Goal: Task Accomplishment & Management: Manage account settings

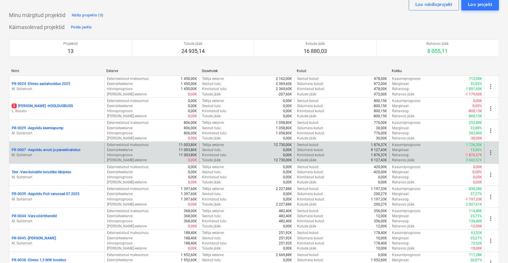
scroll to position [33, 0]
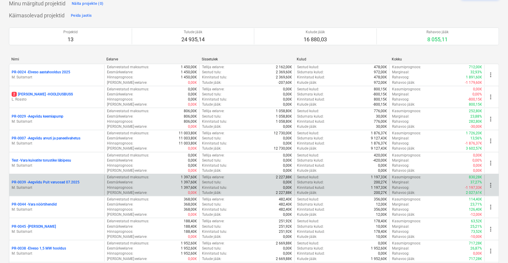
click at [66, 182] on p "PR-0039 - Aegviidu Puit varuosad 07.2025" at bounding box center [46, 182] width 68 height 5
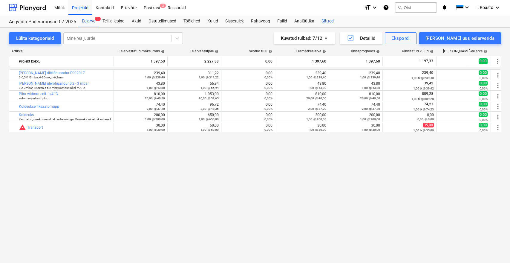
click at [337, 21] on div "Sätted" at bounding box center [327, 21] width 19 height 12
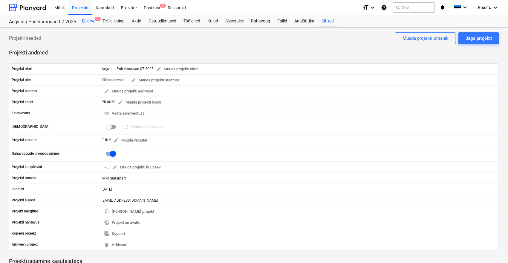
click at [86, 20] on div "Eelarve 1" at bounding box center [88, 21] width 21 height 12
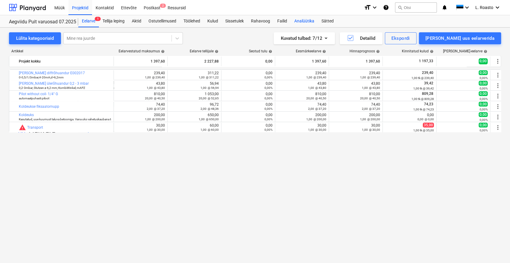
drag, startPoint x: 326, startPoint y: 19, endPoint x: 317, endPoint y: 22, distance: 9.2
click at [326, 19] on div "Sätted" at bounding box center [327, 21] width 19 height 12
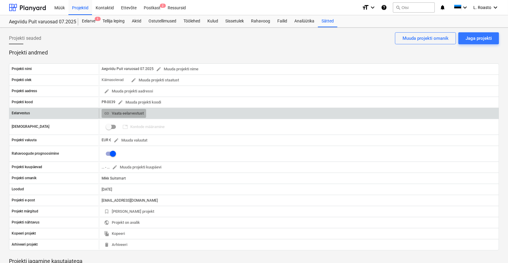
click at [116, 111] on span "link Vaata eelarvestust" at bounding box center [124, 113] width 40 height 7
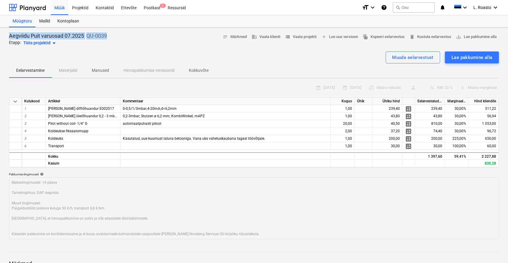
drag, startPoint x: 112, startPoint y: 36, endPoint x: 7, endPoint y: 38, distance: 105.5
click at [7, 38] on div "Aegviidu Puit varuosad 07.2025 QU-0039 Etapp: Töös projektid arrow_drop_down no…" at bounding box center [254, 177] width 508 height 300
click at [136, 39] on div "Aegviidu Puit varuosad 07.2025 QU-0039 Etapp: Töös projektid arrow_drop_down no…" at bounding box center [254, 39] width 490 height 14
drag, startPoint x: 113, startPoint y: 36, endPoint x: 87, endPoint y: 36, distance: 26.3
click at [87, 36] on div "Aegviidu Puit varuosad 07.2025 QU-0039 Etapp: Töös projektid arrow_drop_down no…" at bounding box center [254, 39] width 490 height 14
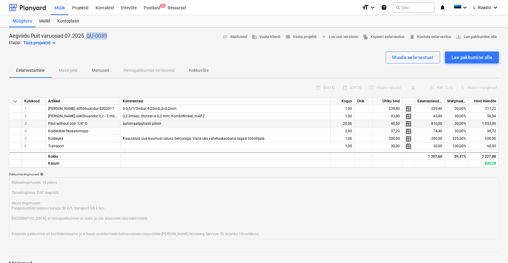
copy p "QU-0039"
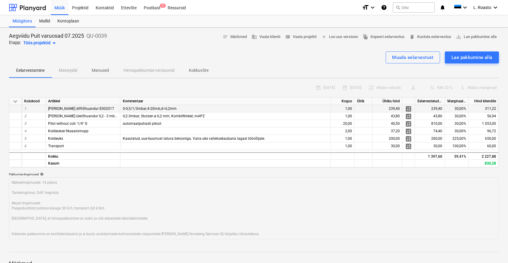
click at [90, 106] on span "[PERSON_NAME] diffrõhuandur E002017" at bounding box center [81, 108] width 66 height 4
copy span "[PERSON_NAME] diffrõhuandur E002017"
click at [75, 115] on span "[PERSON_NAME] ülerõhuandur 0,2 - 3 mbar" at bounding box center [83, 116] width 70 height 4
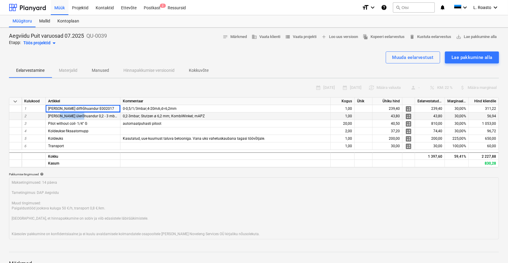
click at [75, 115] on span "[PERSON_NAME] ülerõhuandur 0,2 - 3 mbar" at bounding box center [83, 116] width 70 height 4
copy span "[PERSON_NAME] ülerõhuandur 0,2 - 3 mbar"
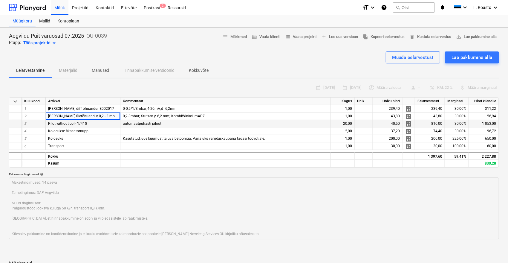
click at [73, 121] on span "Pilot without coil- 1/4" G" at bounding box center [67, 123] width 39 height 4
copy span "Pilot without coil- 1/4" G"
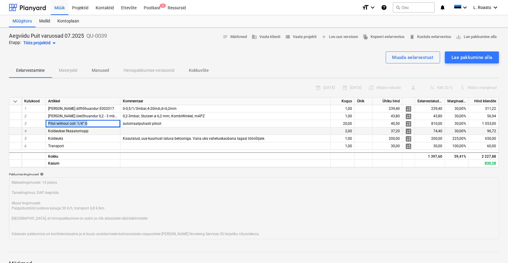
click at [76, 131] on span "Koldeukse fiksaatornupp" at bounding box center [68, 131] width 40 height 4
copy span "Koldeukse fiksaatornupp"
click at [61, 139] on span "Koldeuks" at bounding box center [55, 138] width 15 height 4
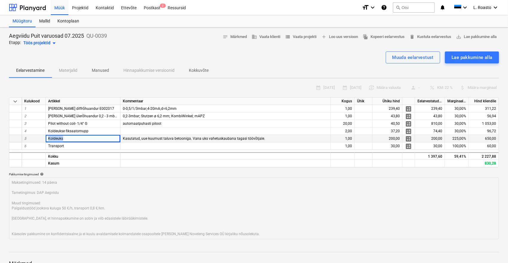
click at [61, 139] on span "Koldeuks" at bounding box center [55, 138] width 15 height 4
copy span "Koldeuks"
click at [151, 173] on div "Pakkumise tingimused help" at bounding box center [254, 174] width 490 height 4
click at [306, 39] on span "view_list Vaata projekti" at bounding box center [300, 36] width 31 height 7
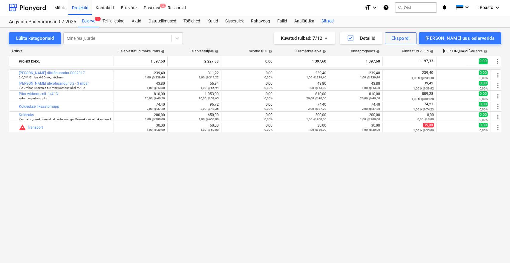
click at [330, 23] on div "Sätted" at bounding box center [327, 21] width 19 height 12
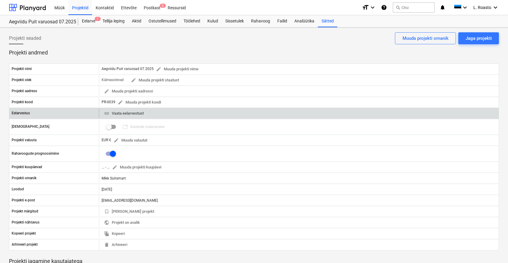
click at [129, 112] on span "link Vaata eelarvestust" at bounding box center [124, 113] width 40 height 7
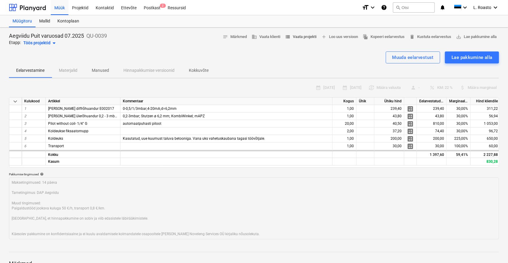
click at [300, 36] on span "view_list Vaata projekti" at bounding box center [300, 36] width 31 height 7
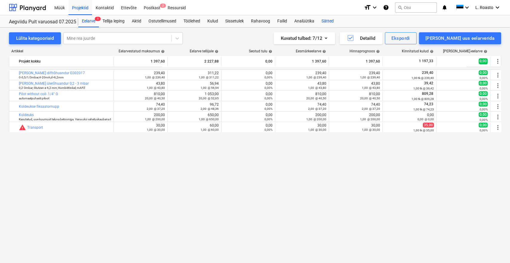
click at [327, 19] on div "Sätted" at bounding box center [327, 21] width 19 height 12
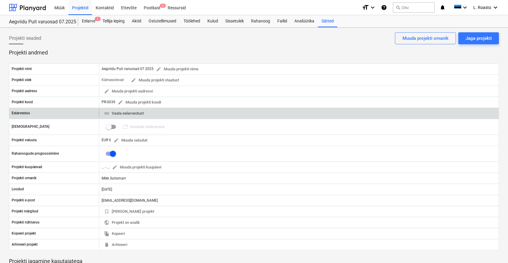
click at [118, 114] on span "link Vaata eelarvestust" at bounding box center [124, 113] width 40 height 7
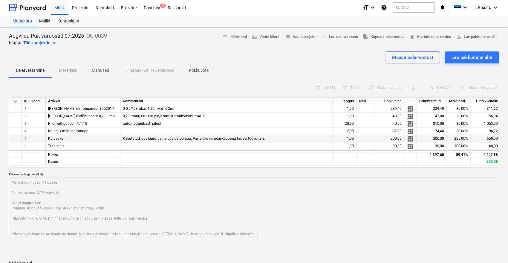
type textarea "x"
click at [196, 66] on span "Kokkuvõte" at bounding box center [199, 70] width 34 height 10
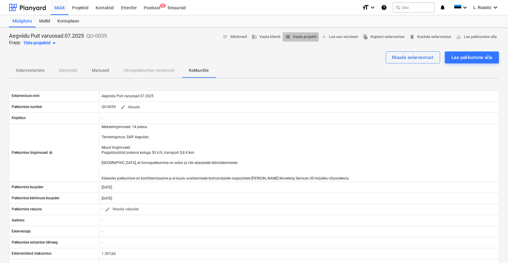
click at [303, 36] on span "view_list Vaata projekti" at bounding box center [300, 36] width 31 height 7
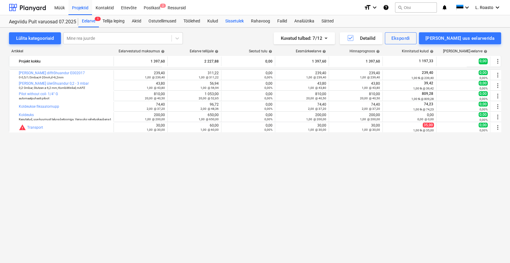
click at [227, 17] on div "Sissetulek" at bounding box center [235, 21] width 26 height 12
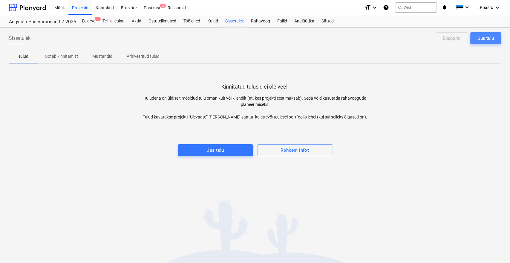
click at [480, 35] on div "Uus tulu" at bounding box center [485, 38] width 16 height 8
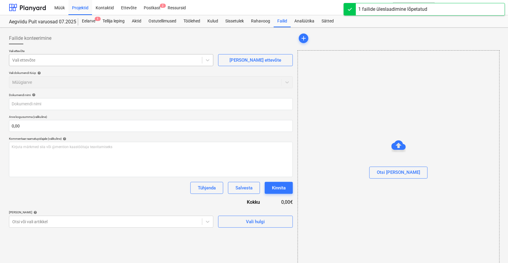
type input "Noveleng Services 25074_Aegviidu.pdf"
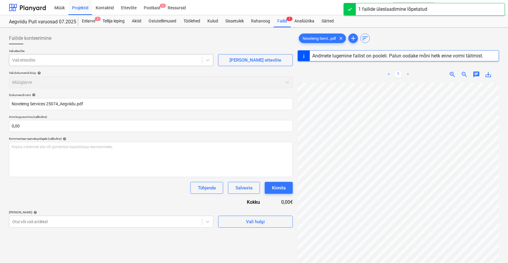
click at [42, 56] on div "Vali ettevõte" at bounding box center [105, 60] width 193 height 8
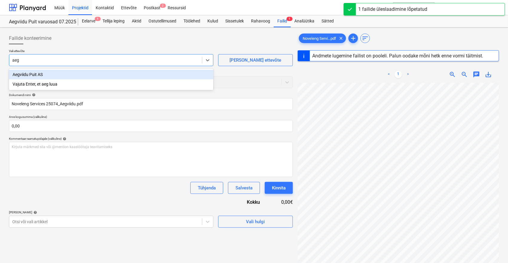
type input "aegv"
click at [42, 71] on div "Aegviidu Puit AS" at bounding box center [111, 75] width 204 height 10
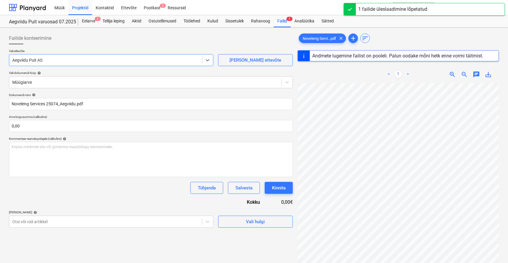
type input "25074"
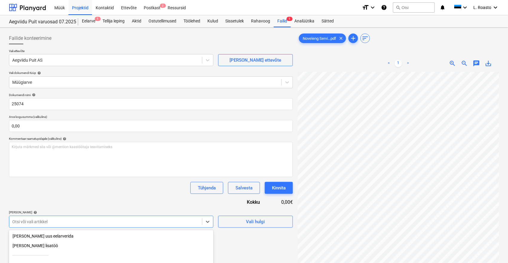
click at [53, 219] on body "Müük Projektid Kontaktid Ettevõte Postkast 2 Ressursid format_size keyboard_arr…" at bounding box center [254, 131] width 508 height 263
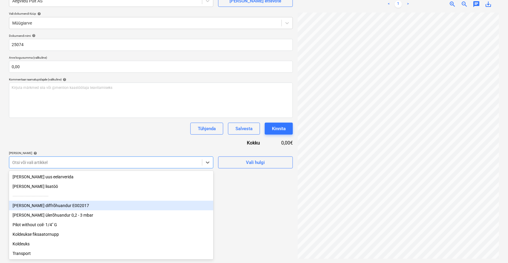
click at [54, 207] on div "[PERSON_NAME] diffrõhuandur E002017" at bounding box center [111, 205] width 204 height 10
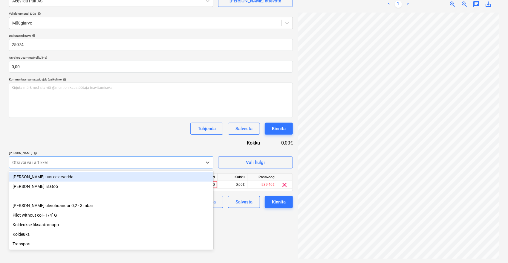
click at [54, 207] on div "[PERSON_NAME] ülerõhuandur 0,2 - 3 mbar" at bounding box center [111, 205] width 204 height 10
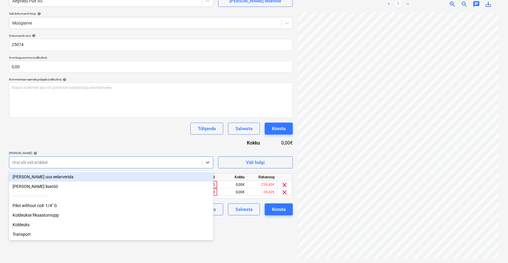
click at [54, 207] on div "Pilot without coil- 1/4" G" at bounding box center [111, 205] width 204 height 10
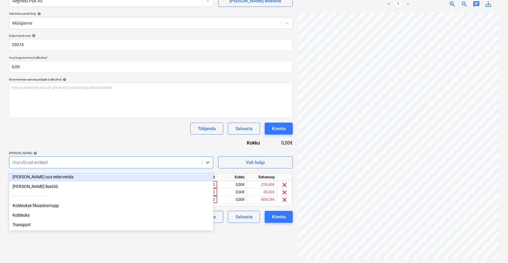
click at [54, 207] on div "Koldeukse fiksaatornupp" at bounding box center [111, 205] width 204 height 10
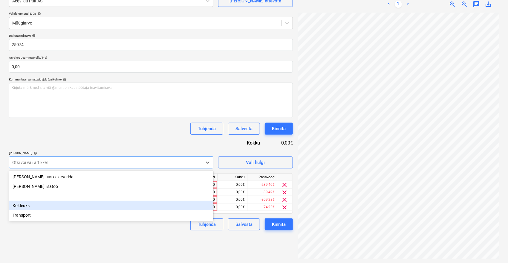
click at [54, 207] on div "Koldeuks" at bounding box center [111, 205] width 204 height 10
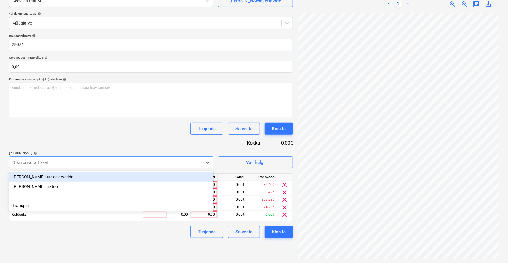
click at [54, 207] on div "Transport" at bounding box center [111, 205] width 204 height 10
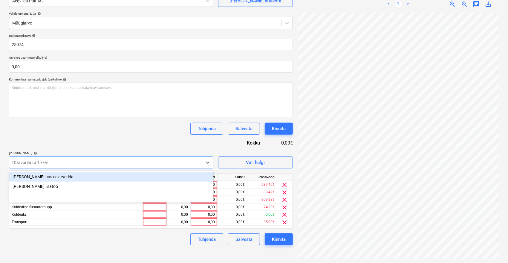
click at [126, 135] on div "Dokumendi nimi help 25074 Arve kogusumma (valikuline) 0,00 Kommentaar raamatupi…" at bounding box center [151, 139] width 284 height 211
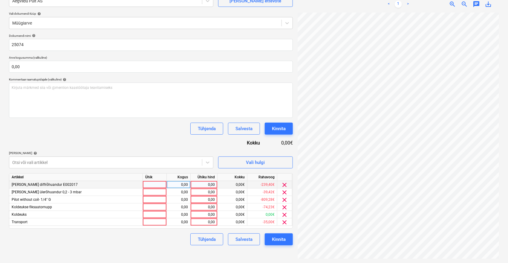
click at [198, 181] on div "0,00" at bounding box center [204, 184] width 22 height 7
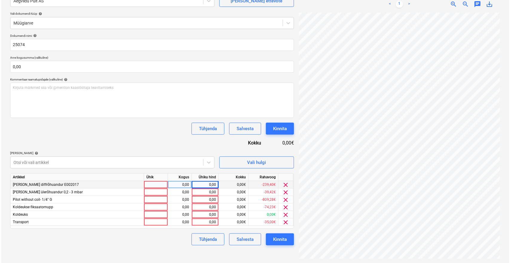
scroll to position [4, 24]
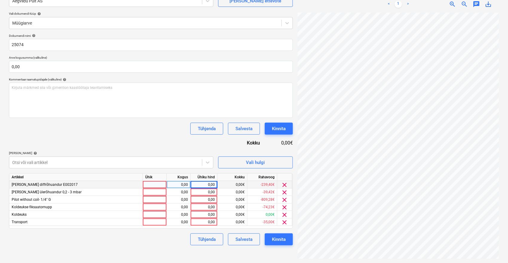
click at [207, 183] on div "0,00" at bounding box center [204, 184] width 22 height 7
type input "311,22"
type input "56,94"
type input "1053"
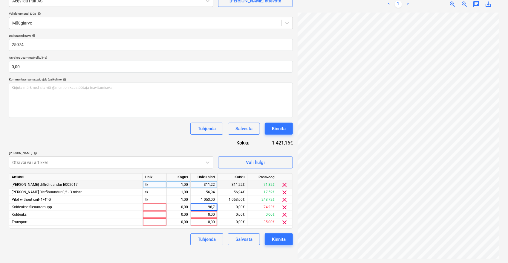
type input "96,72"
type input "650"
type input "60"
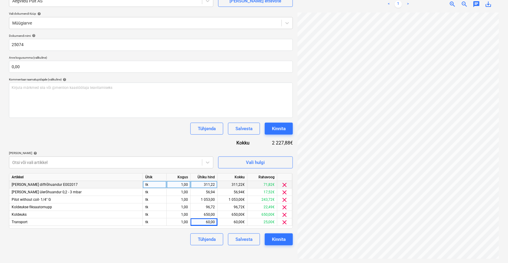
click at [162, 256] on div "Failide konteerimine Vali ettevõte Aegviidu Puit AS [PERSON_NAME] uus ettevõte …" at bounding box center [151, 116] width 289 height 290
click at [285, 241] on div "Kinnita" at bounding box center [279, 239] width 14 height 8
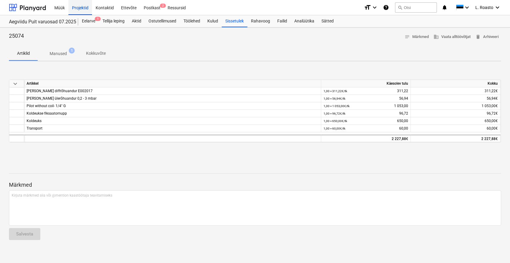
click at [82, 10] on div "Projektid" at bounding box center [80, 7] width 24 height 15
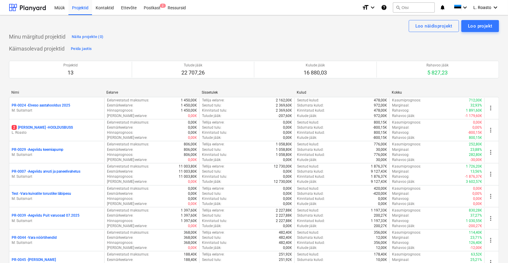
click at [41, 85] on div "Nimi Eelarve Sissetulek Kulud Kokku PR-0024 - Elveso aastahooldus 2025 M. Suits…" at bounding box center [254, 237] width 490 height 305
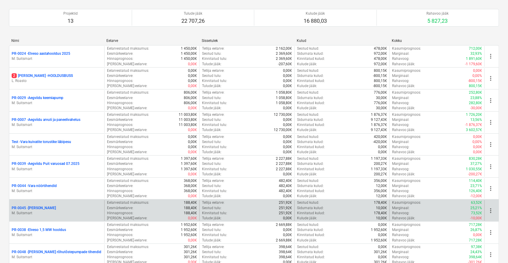
scroll to position [66, 0]
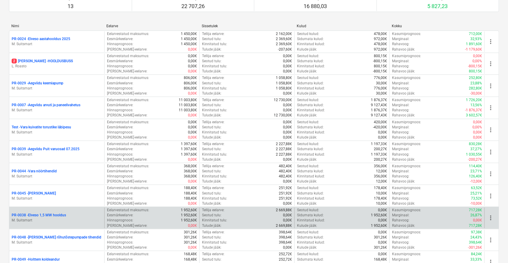
click at [44, 214] on p "PR-0038 - Elveso 1,5 MW hooldus" at bounding box center [39, 214] width 54 height 5
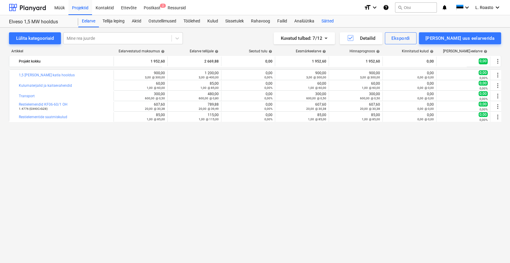
click at [329, 20] on div "Sätted" at bounding box center [327, 21] width 19 height 12
click at [214, 233] on div "bar_chart 1,5 [PERSON_NAME] katla hooldus edit 900,00 3,00 @ 300,00 edit 1 200,…" at bounding box center [255, 153] width 492 height 168
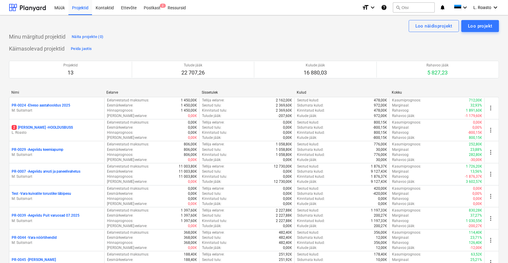
click at [56, 91] on div "Nimi" at bounding box center [56, 92] width 90 height 4
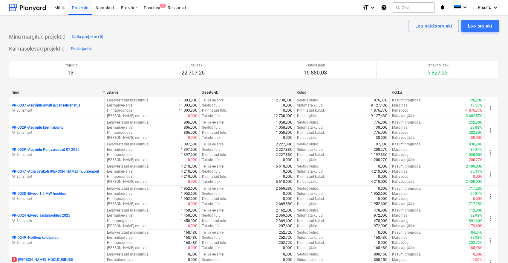
click at [19, 93] on div "Nimi" at bounding box center [56, 92] width 90 height 4
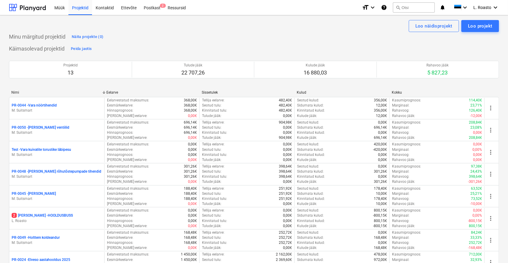
click at [19, 91] on div "Nimi" at bounding box center [56, 92] width 90 height 4
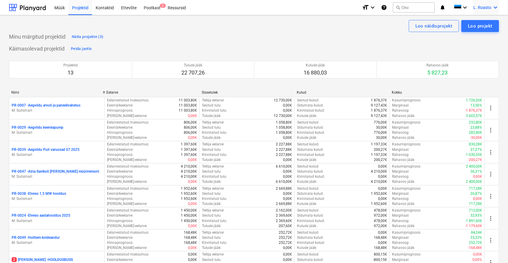
click at [484, 7] on span "L. Roasto" at bounding box center [482, 7] width 18 height 5
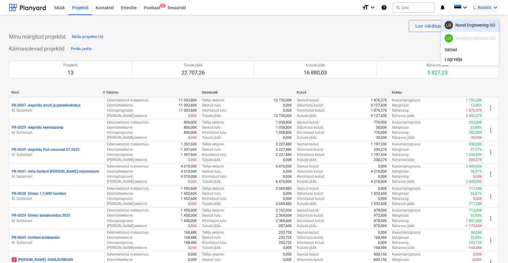
click at [480, 25] on div "LR Novel Engineering OÜ" at bounding box center [469, 25] width 51 height 8
